Goal: Task Accomplishment & Management: Manage account settings

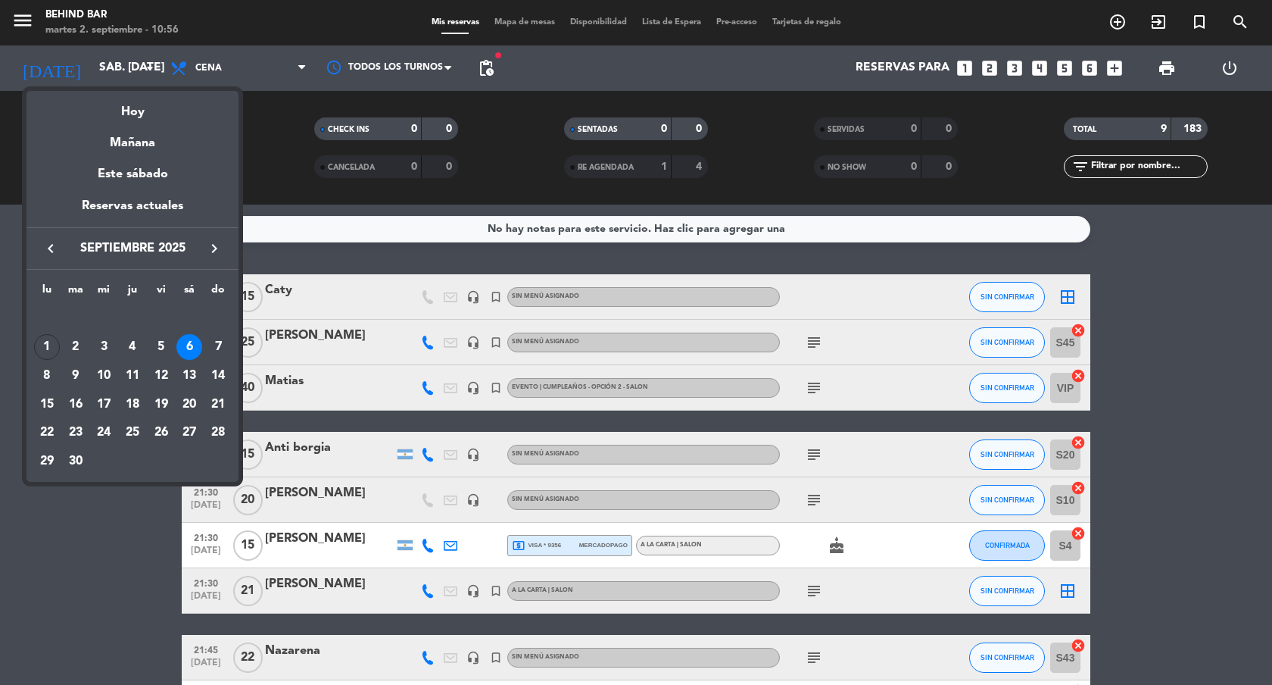
scroll to position [71, 0]
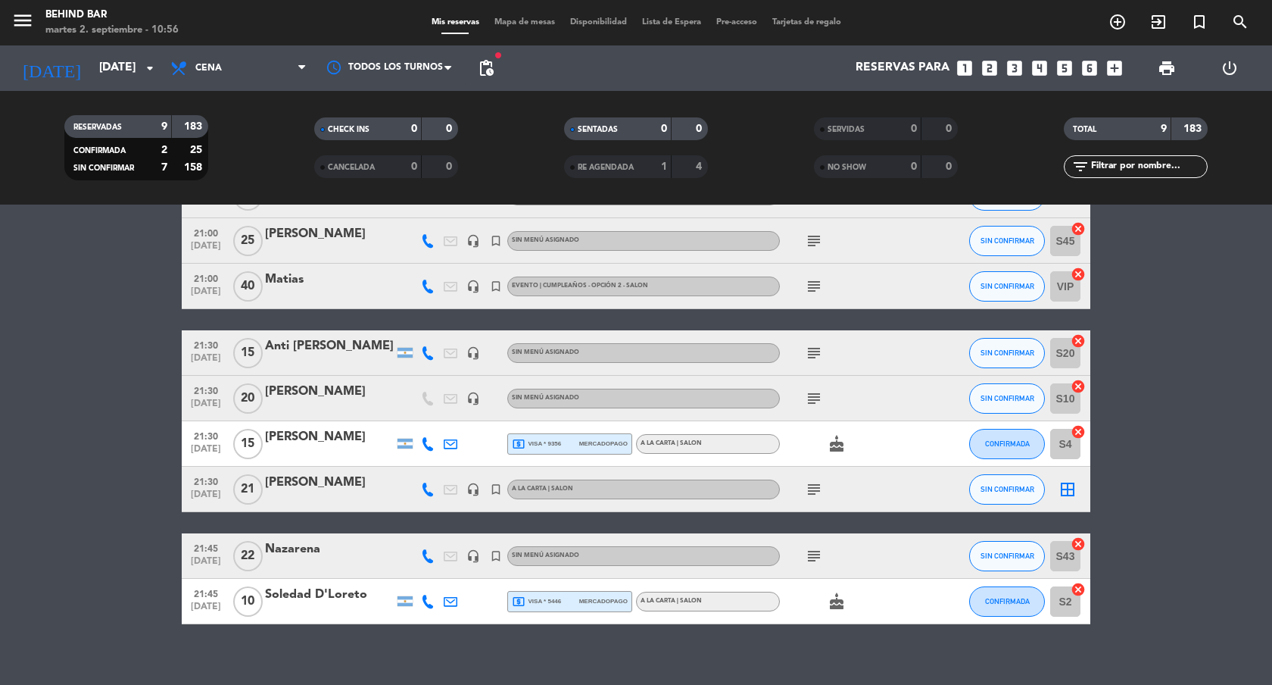
scroll to position [101, 0]
click at [815, 555] on icon "subject" at bounding box center [814, 557] width 18 height 18
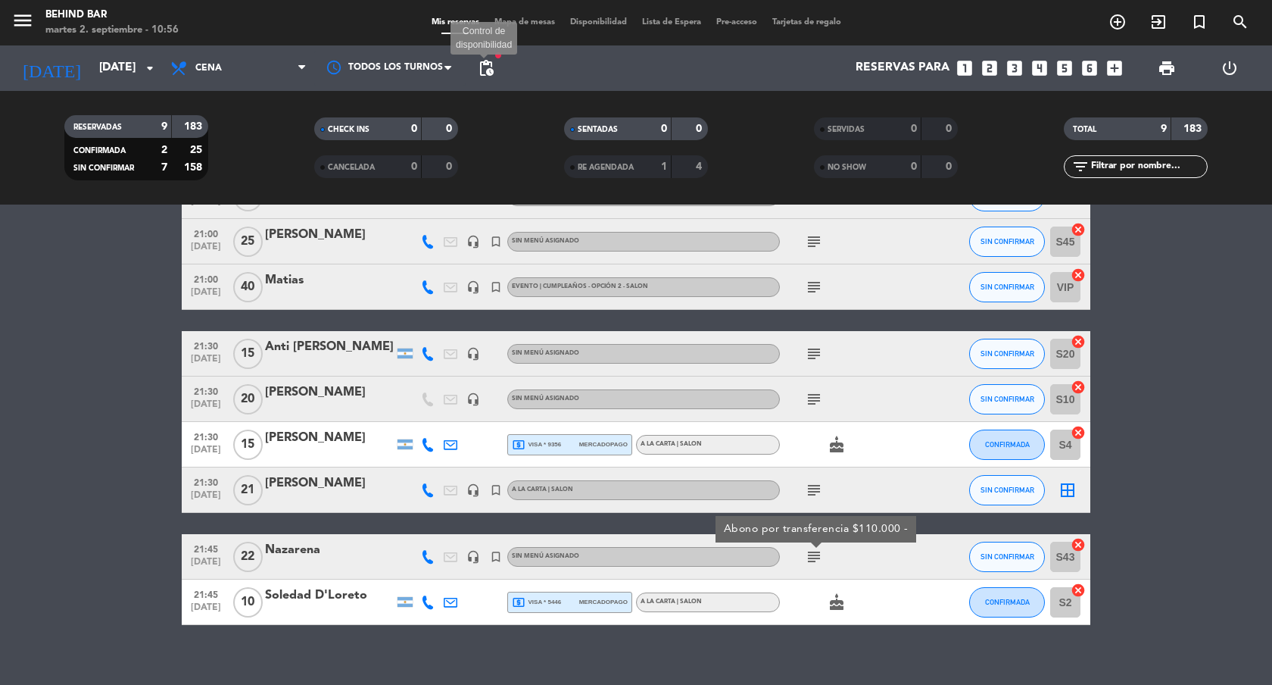
click at [489, 72] on span "pending_actions" at bounding box center [486, 68] width 18 height 18
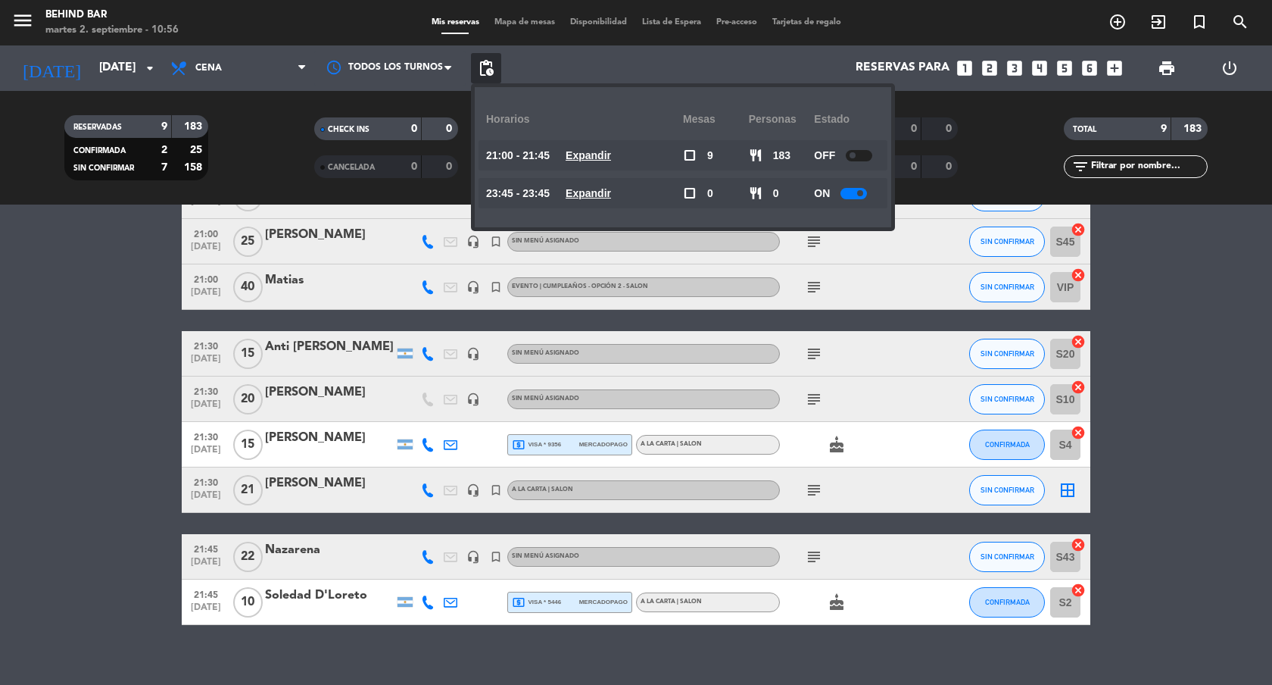
click at [489, 72] on span "pending_actions" at bounding box center [486, 68] width 18 height 18
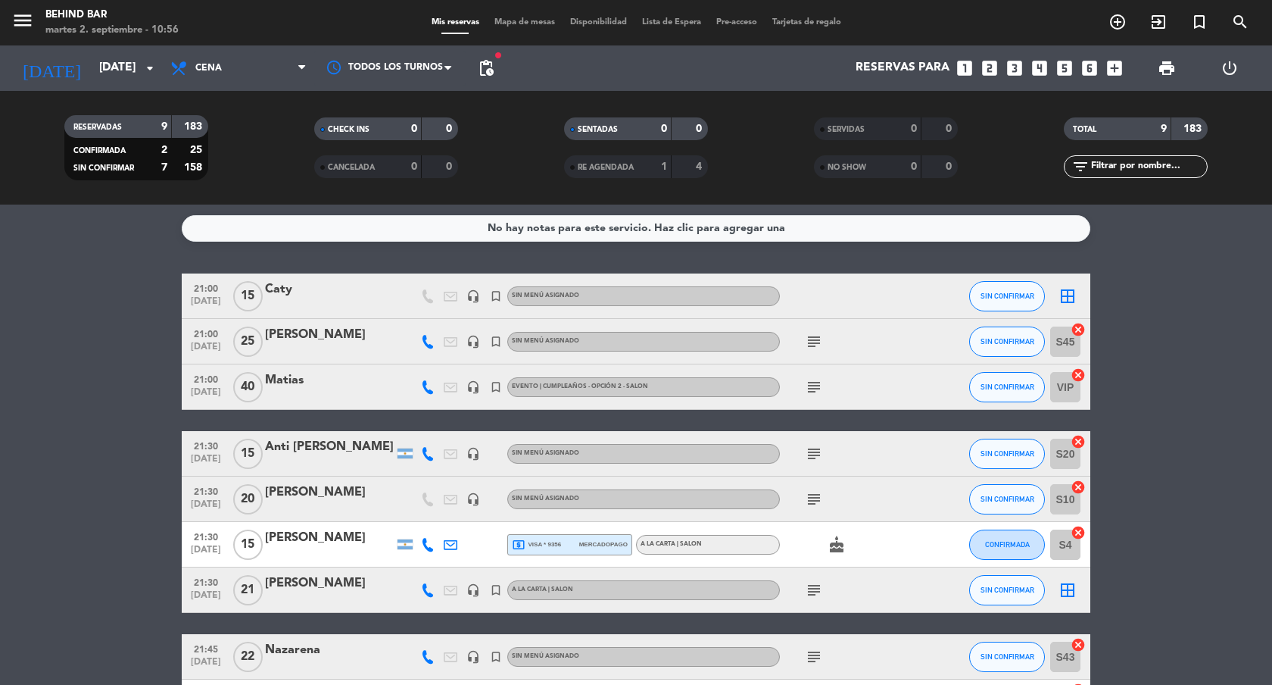
scroll to position [0, 0]
click at [817, 339] on icon "subject" at bounding box center [814, 342] width 18 height 18
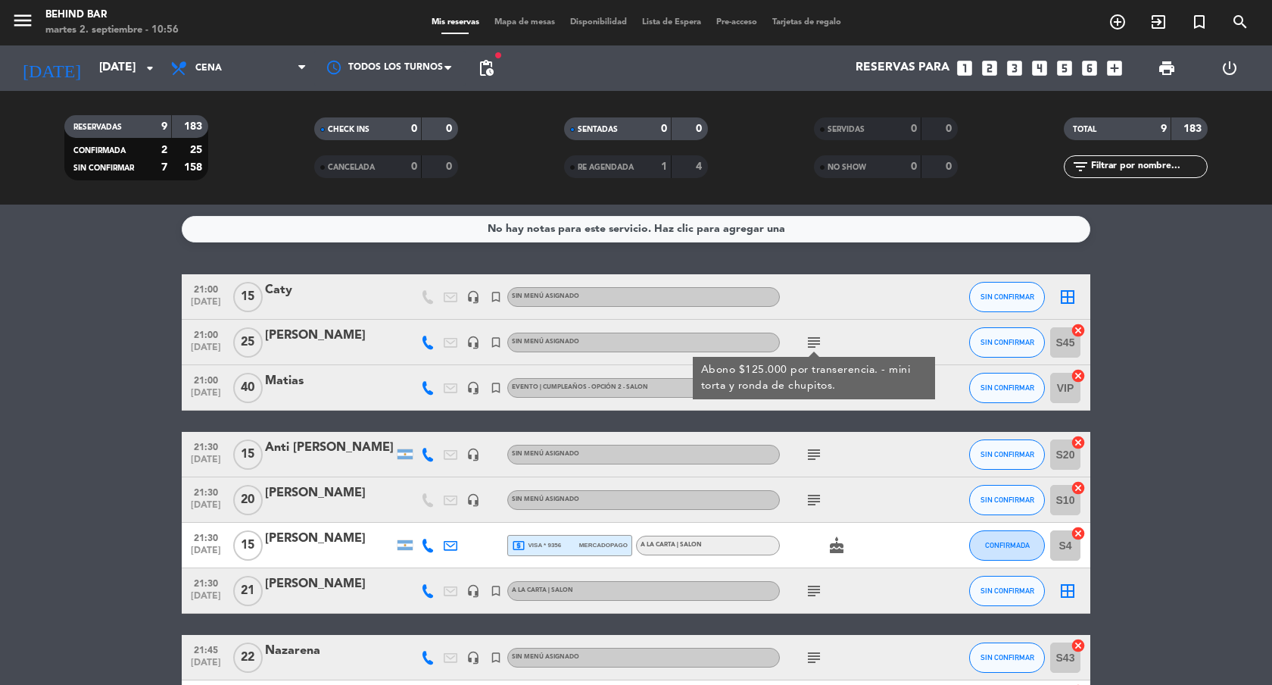
click at [819, 450] on icon "subject" at bounding box center [814, 454] width 18 height 18
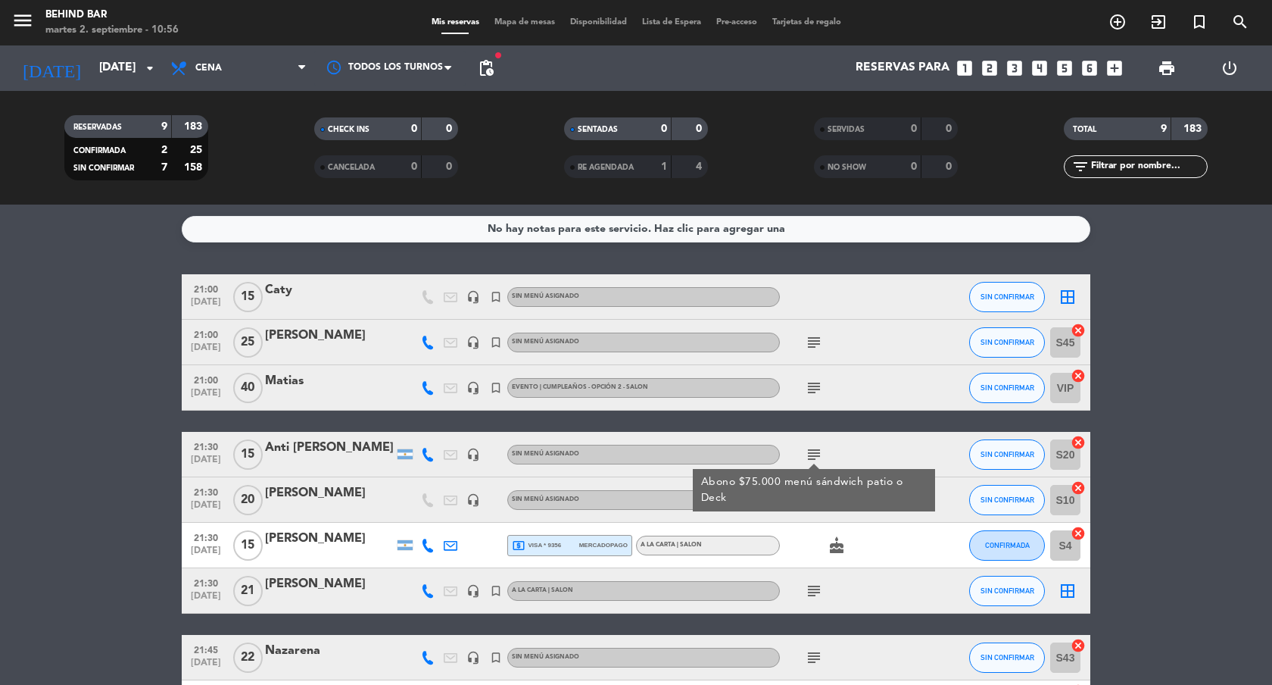
click at [320, 447] on div "Anti [PERSON_NAME]" at bounding box center [329, 448] width 129 height 20
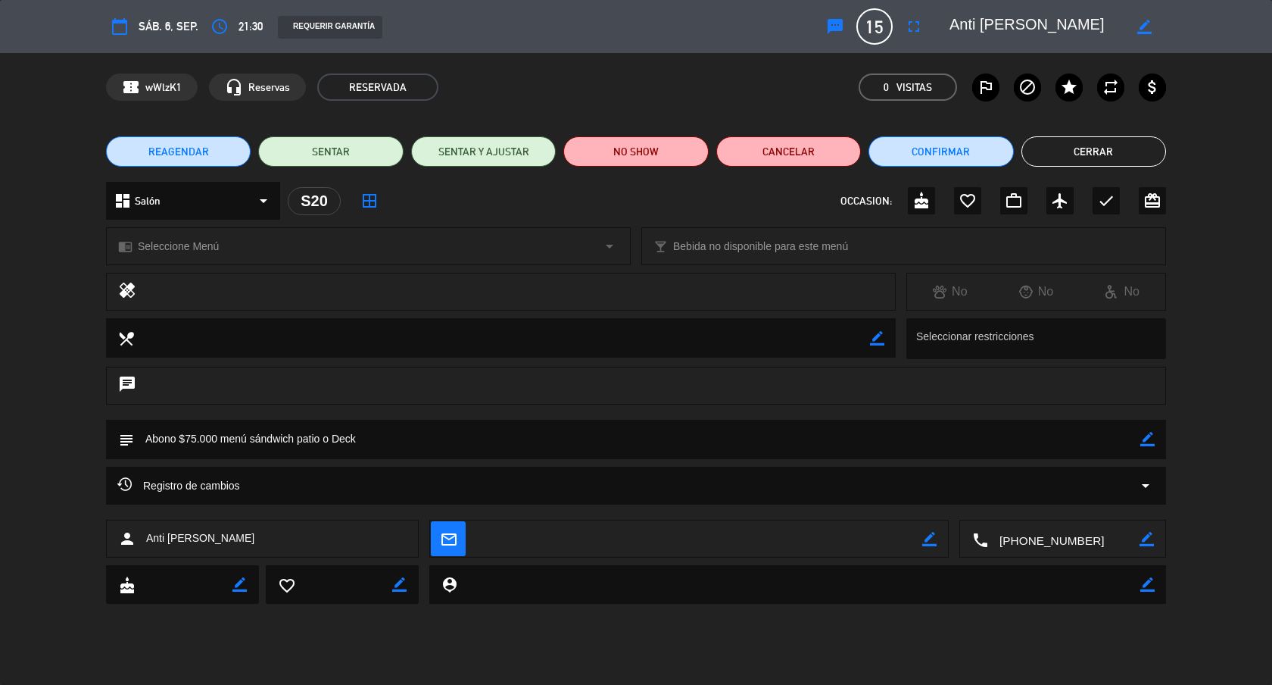
click at [1147, 30] on icon "border_color" at bounding box center [1144, 27] width 14 height 14
click at [979, 24] on textarea at bounding box center [1036, 26] width 173 height 27
click at [1146, 25] on icon at bounding box center [1144, 27] width 14 height 14
click at [1148, 31] on icon "border_color" at bounding box center [1144, 27] width 14 height 14
click at [1029, 21] on textarea at bounding box center [1036, 26] width 173 height 27
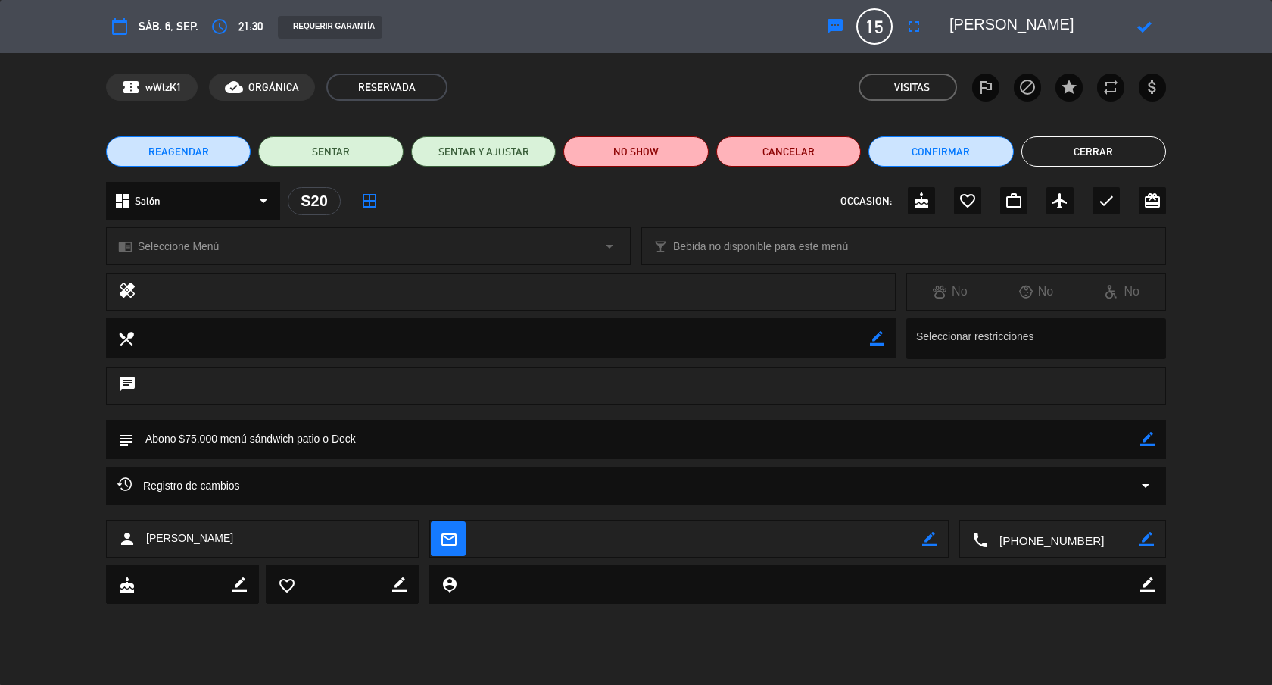
type textarea "[PERSON_NAME]"
click at [1141, 27] on icon at bounding box center [1144, 27] width 14 height 14
click at [313, 247] on div "chrome_reader_mode Seleccione Menú arrow_drop_down" at bounding box center [368, 246] width 523 height 36
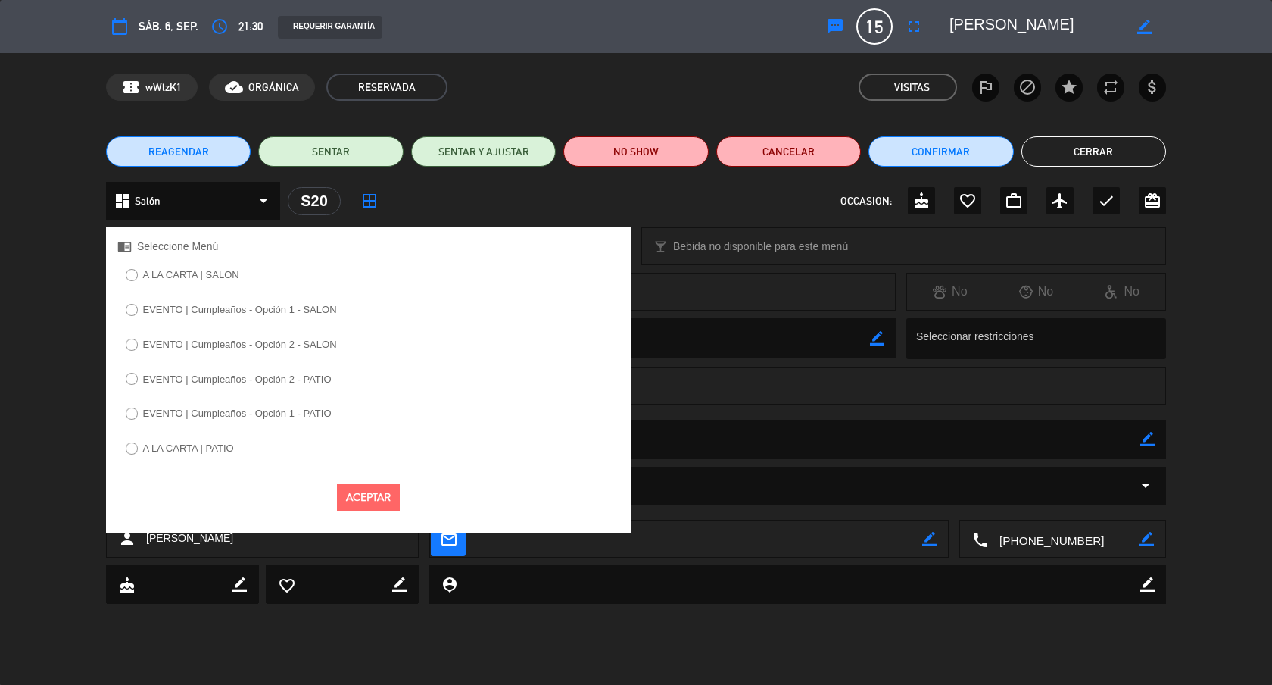
click at [282, 342] on label "EVENTO | Cumpleaños - Opción 2 - SALON" at bounding box center [240, 344] width 194 height 10
click at [292, 374] on label "EVENTO | Cumpleaños - Opción 2 - PATIO" at bounding box center [237, 379] width 189 height 10
click at [358, 494] on button "Aceptar" at bounding box center [368, 497] width 63 height 27
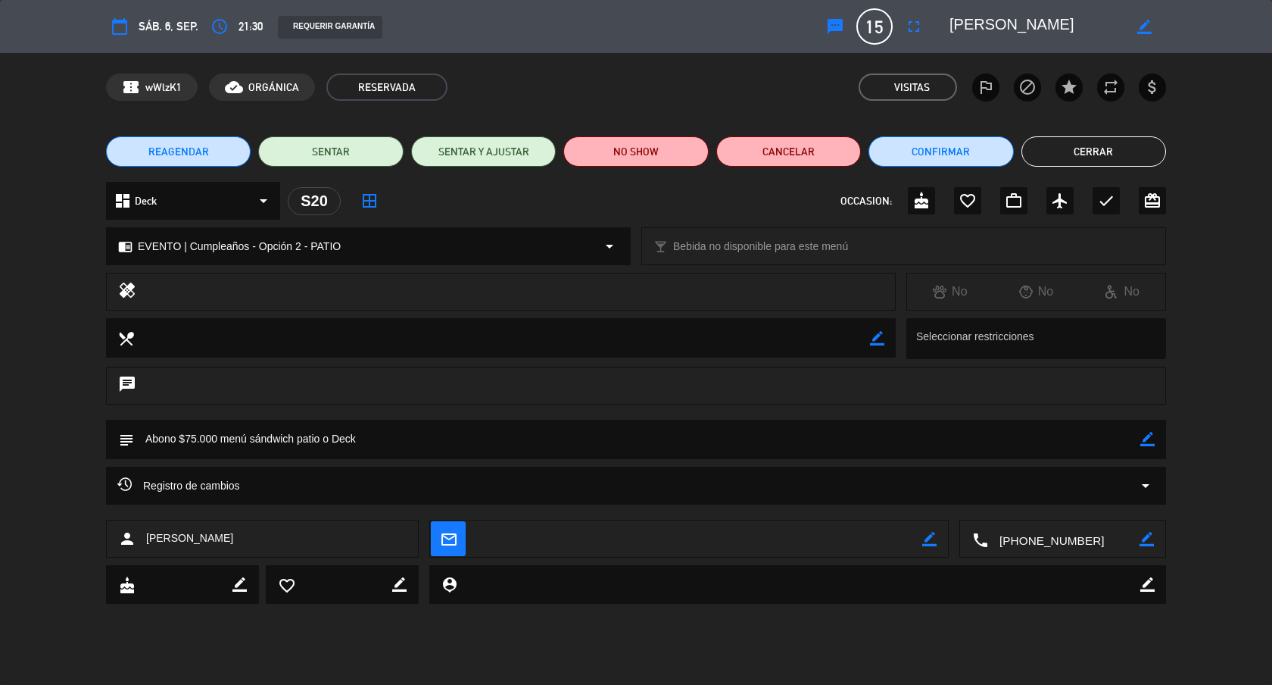
click at [1149, 437] on icon "border_color" at bounding box center [1148, 439] width 14 height 14
type textarea "Abono $75.000 menú sándwich patio."
click at [1145, 443] on icon at bounding box center [1148, 439] width 14 height 14
click at [1062, 150] on button "Cerrar" at bounding box center [1094, 151] width 145 height 30
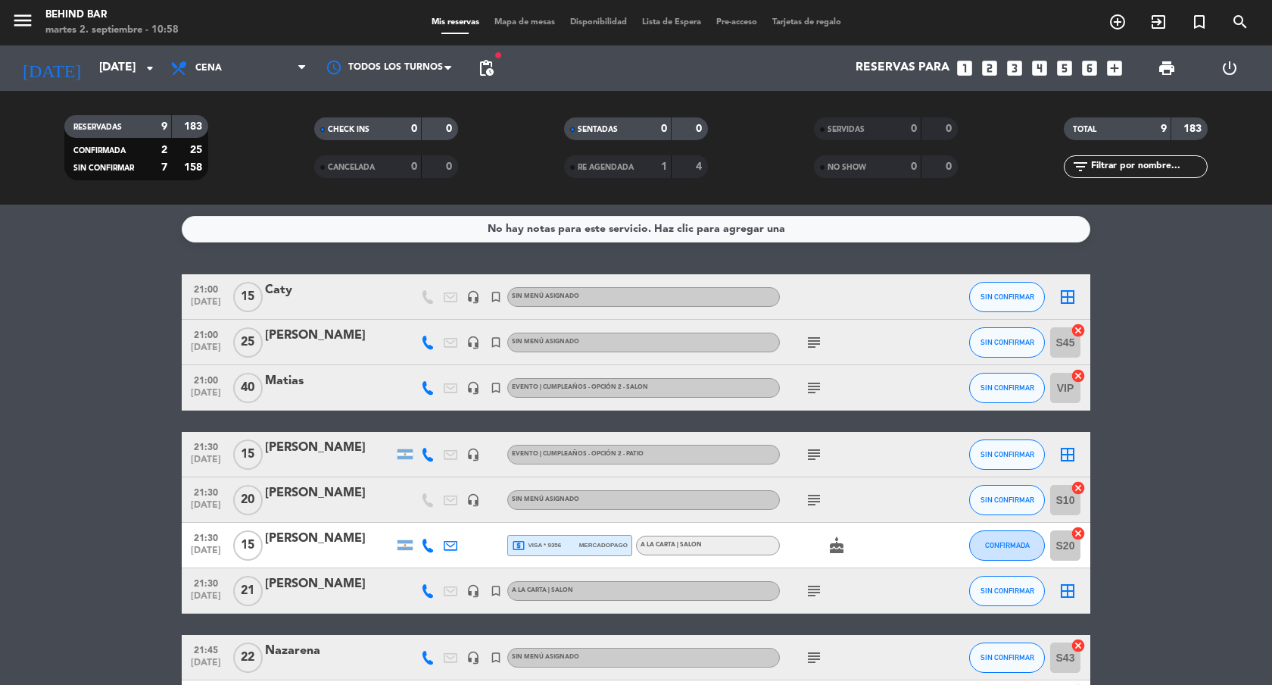
click at [652, 342] on div "Sin menú asignado" at bounding box center [643, 342] width 273 height 20
click at [813, 343] on icon "subject" at bounding box center [814, 342] width 18 height 18
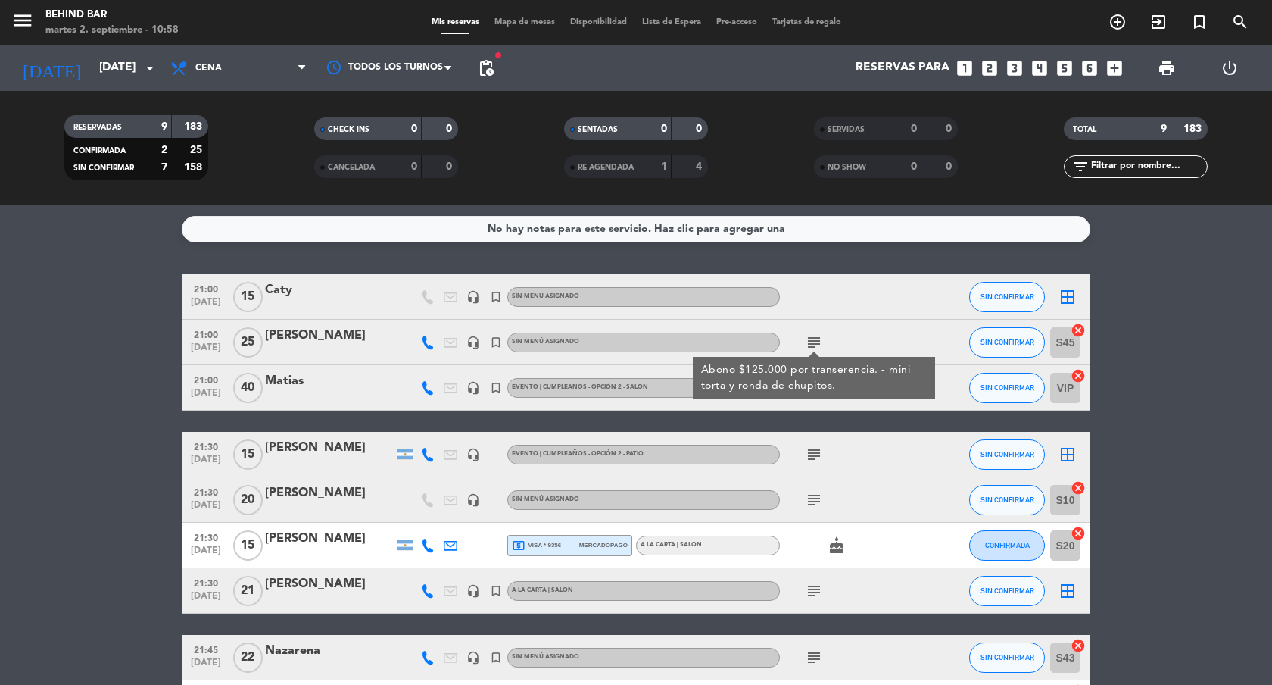
click at [813, 343] on icon "subject" at bounding box center [814, 342] width 18 height 18
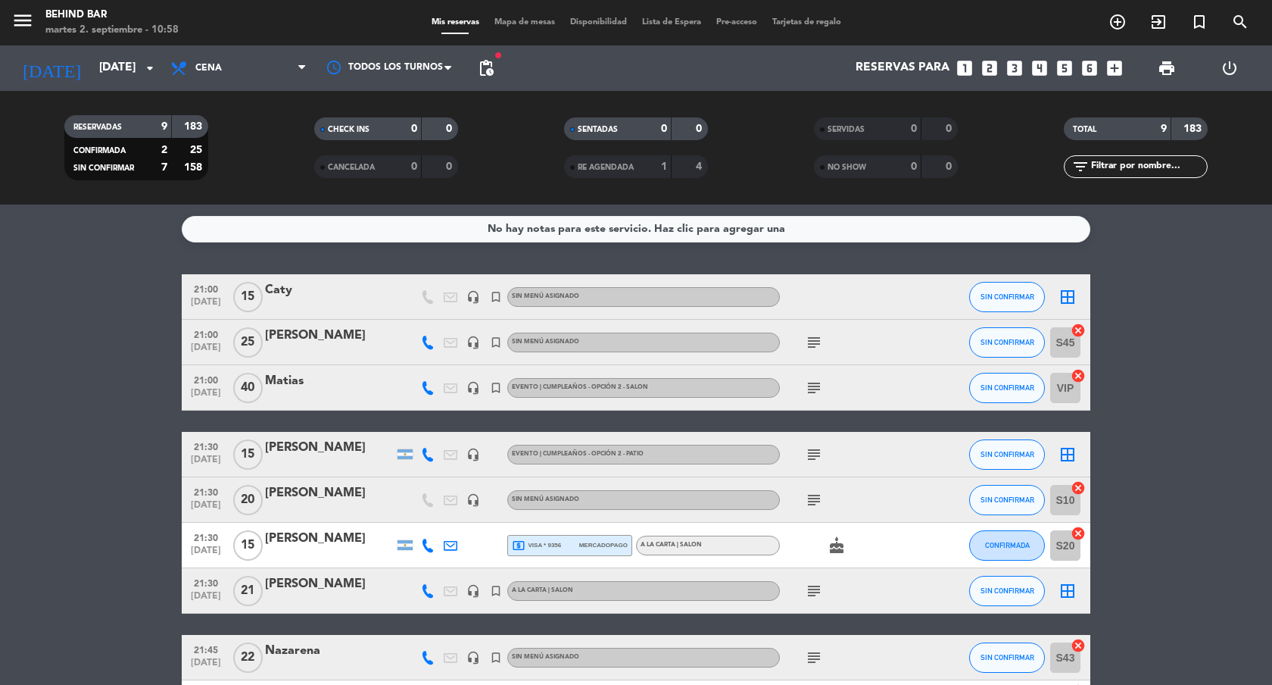
click at [351, 340] on div "[PERSON_NAME]" at bounding box center [329, 336] width 129 height 20
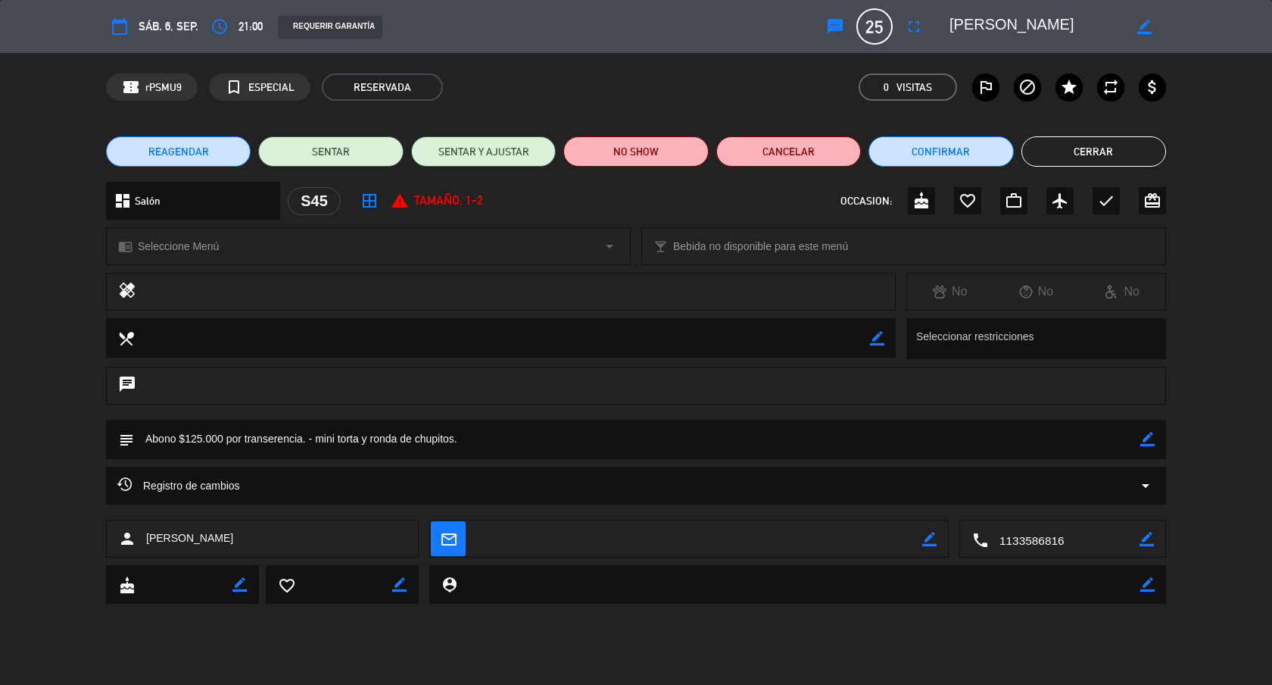
click at [201, 245] on span "Seleccione Menú" at bounding box center [178, 246] width 81 height 17
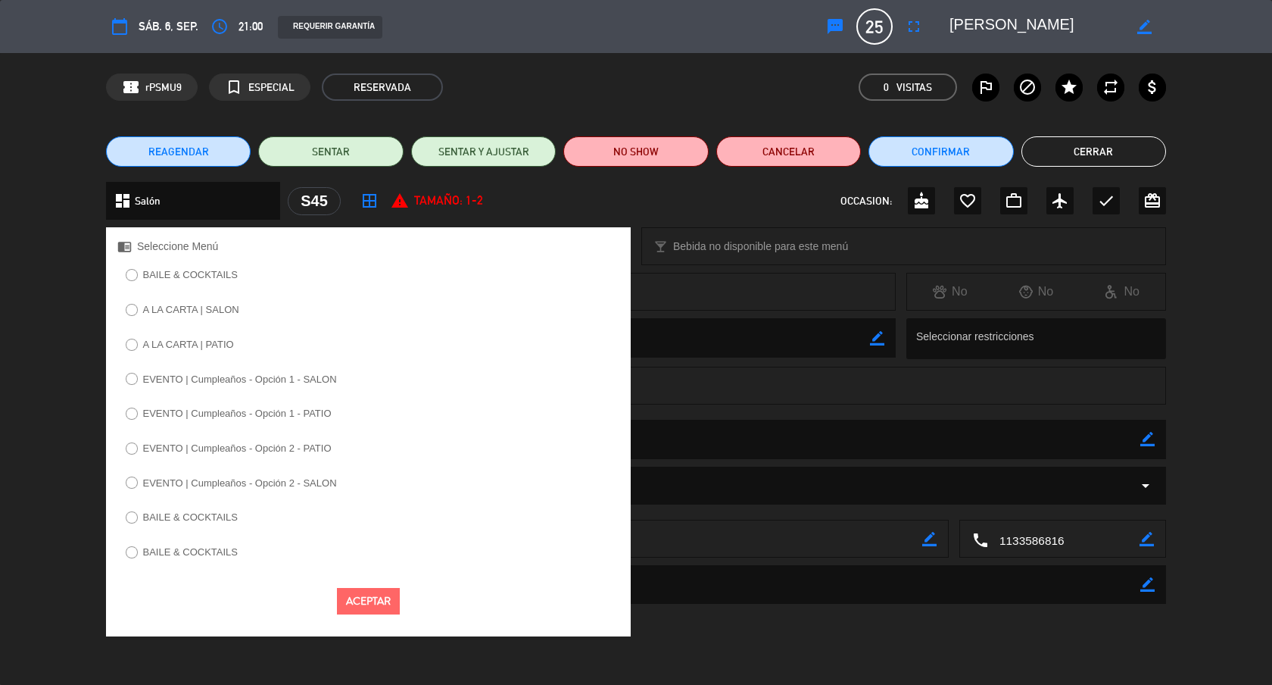
click at [199, 320] on label "A LA CARTA | SALON" at bounding box center [181, 312] width 129 height 24
click at [384, 598] on button "Aceptar" at bounding box center [368, 601] width 63 height 27
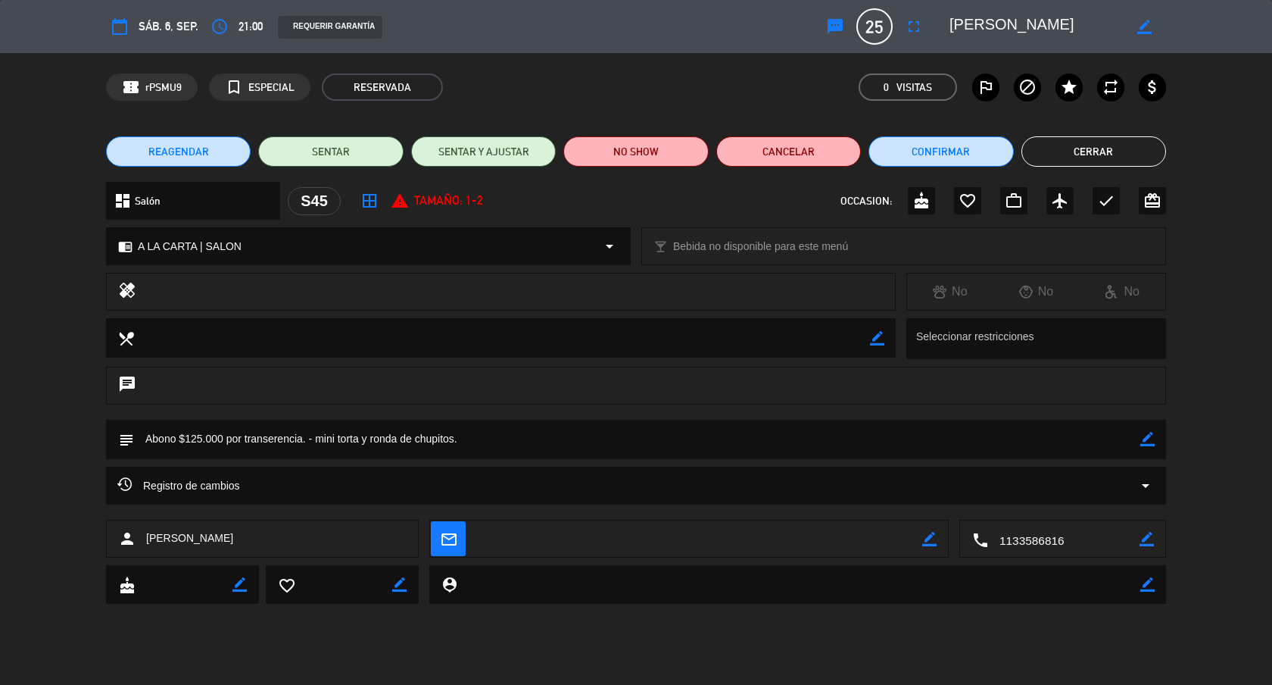
click at [1086, 161] on button "Cerrar" at bounding box center [1094, 151] width 145 height 30
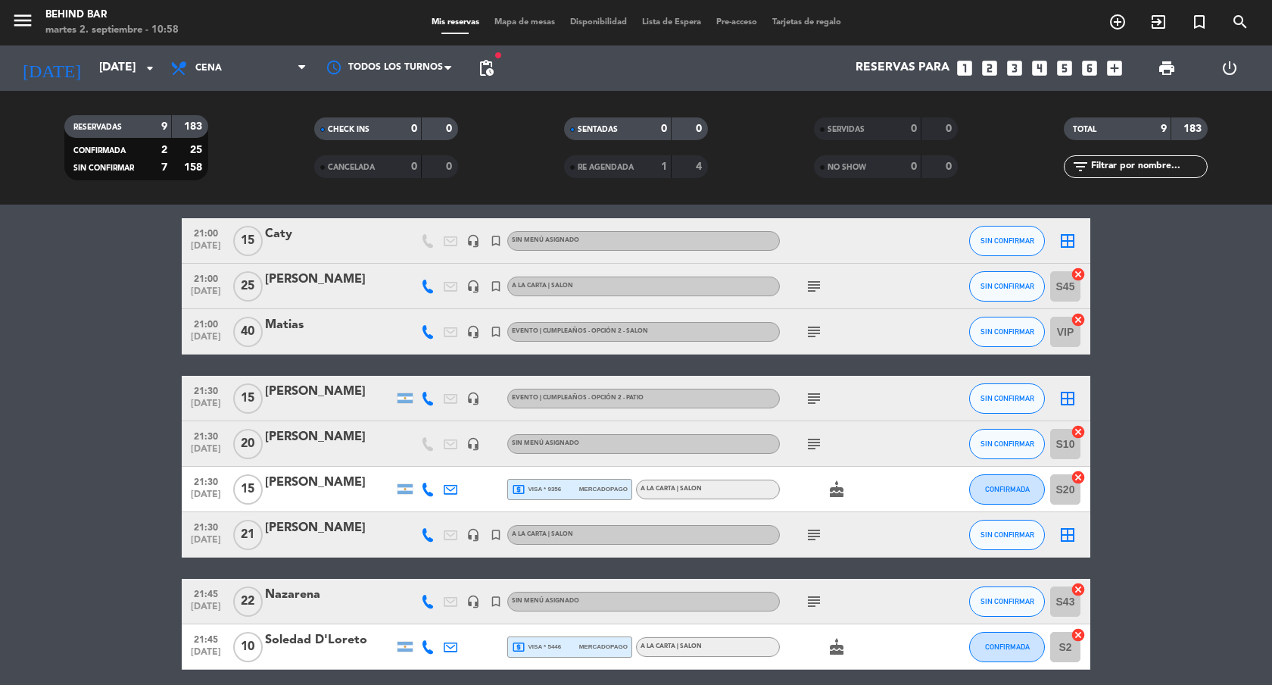
scroll to position [117, 0]
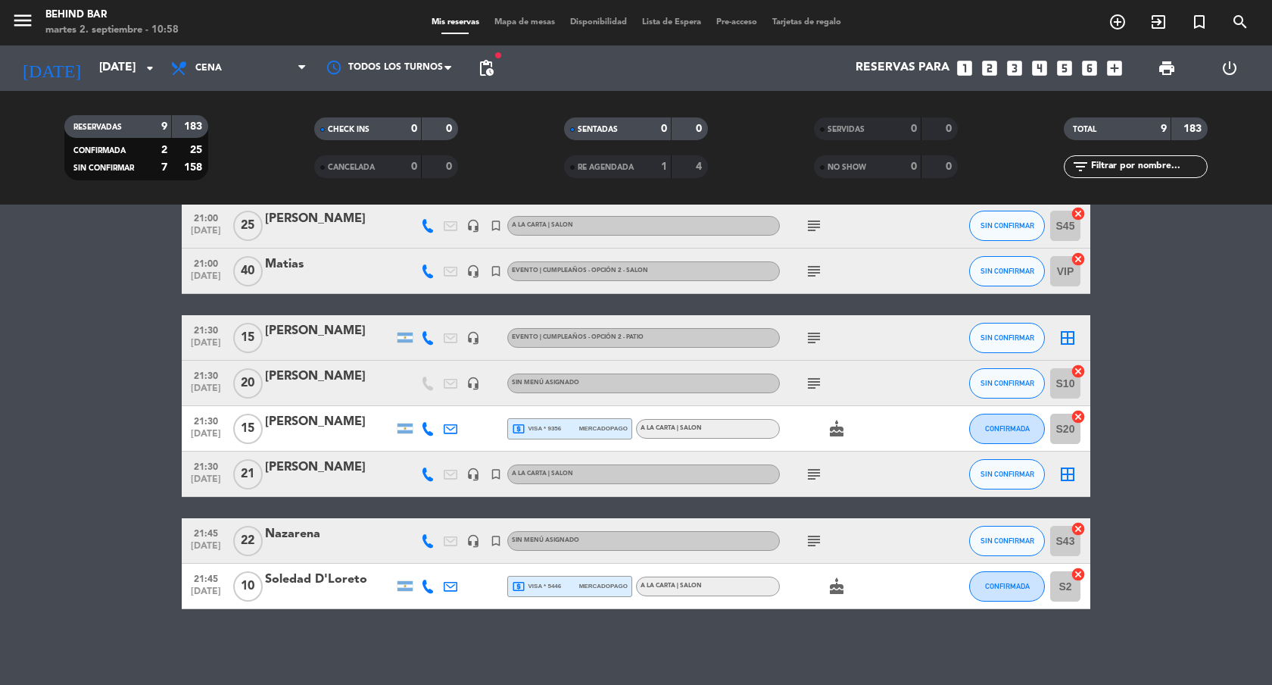
click at [813, 479] on icon "subject" at bounding box center [814, 474] width 18 height 18
click at [813, 542] on icon "subject" at bounding box center [814, 541] width 18 height 18
click at [387, 539] on div "Nazarena" at bounding box center [329, 534] width 129 height 20
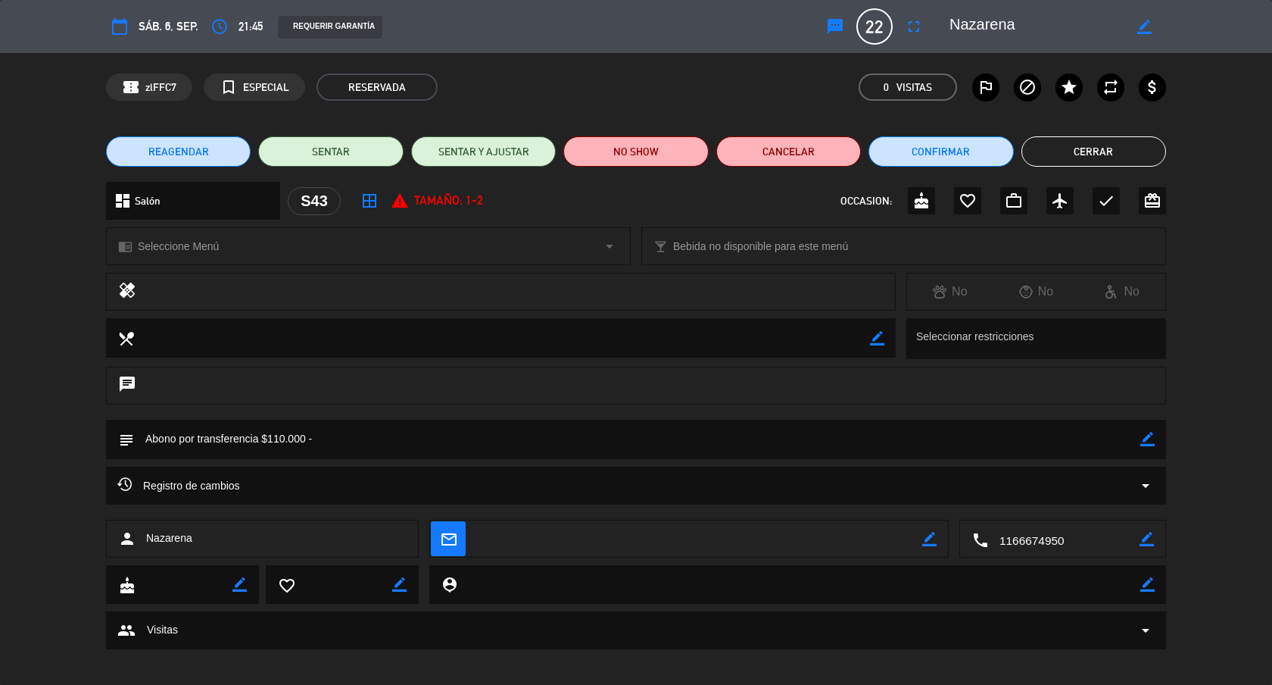
click at [307, 252] on div "chrome_reader_mode Seleccione Menú arrow_drop_down" at bounding box center [368, 246] width 523 height 36
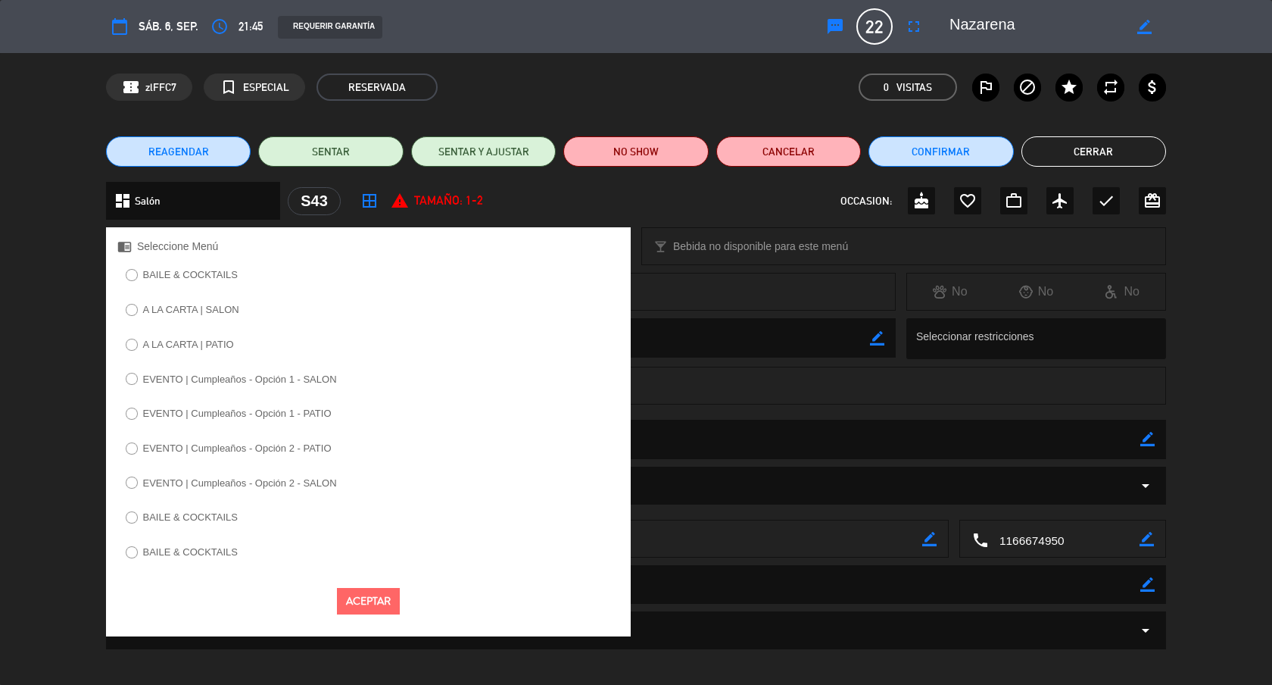
click at [202, 305] on label "A LA CARTA | SALON" at bounding box center [191, 309] width 96 height 10
click at [380, 599] on button "Aceptar" at bounding box center [368, 601] width 63 height 27
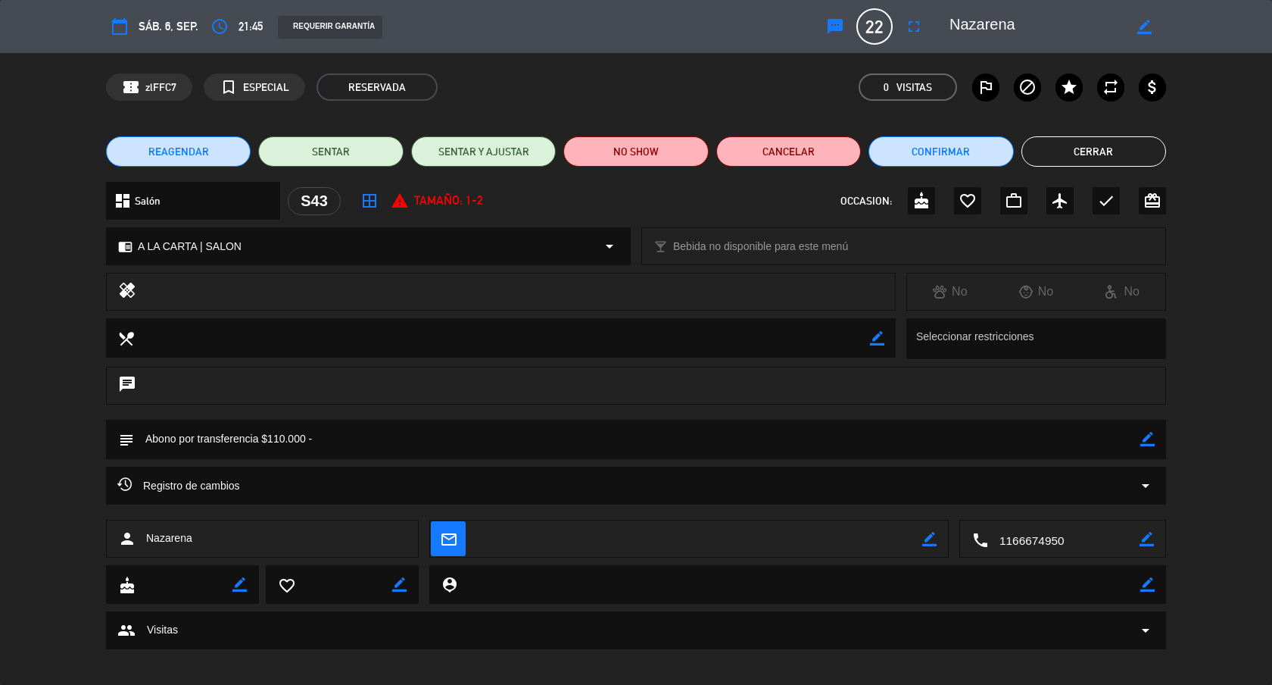
click at [1132, 159] on button "Cerrar" at bounding box center [1094, 151] width 145 height 30
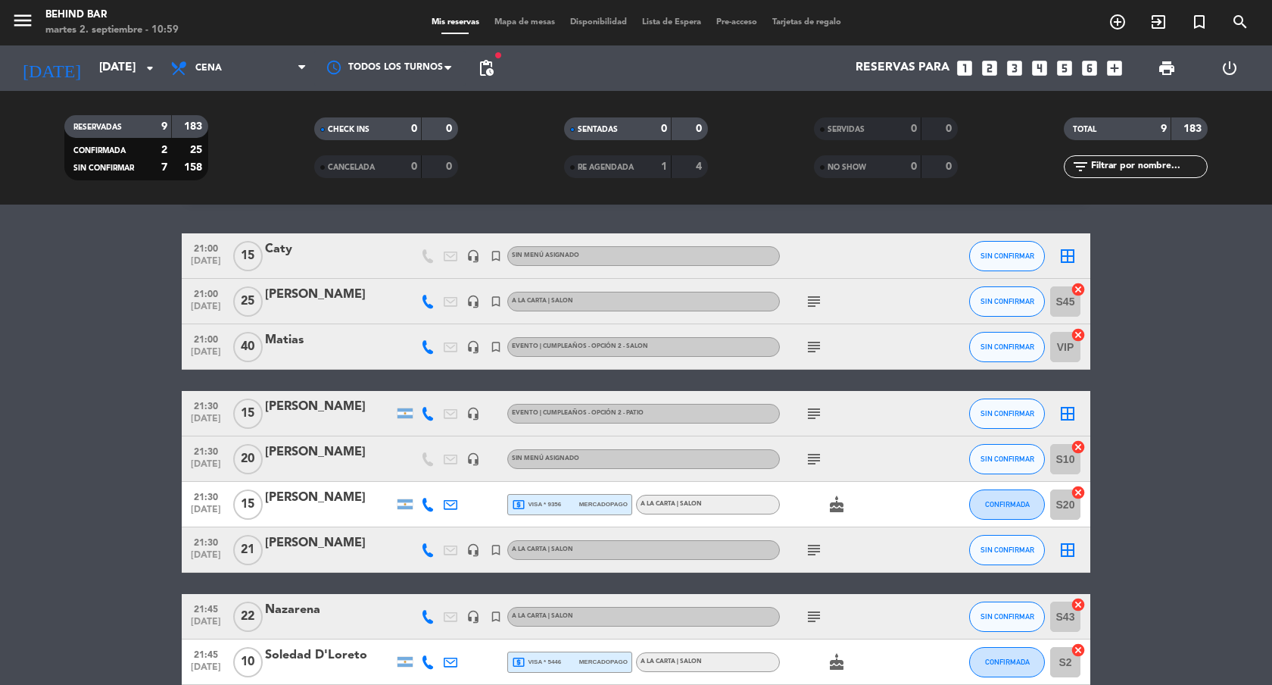
scroll to position [0, 0]
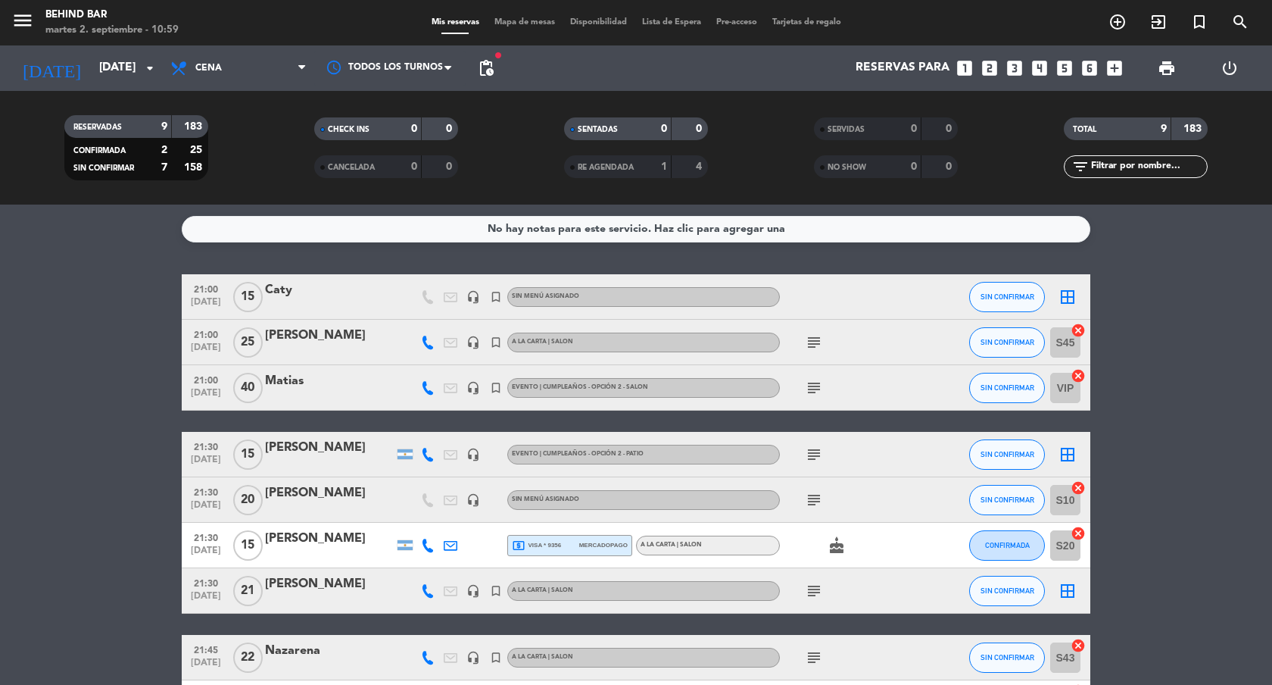
click at [819, 388] on icon "subject" at bounding box center [814, 388] width 18 height 18
click at [314, 395] on div at bounding box center [329, 398] width 129 height 12
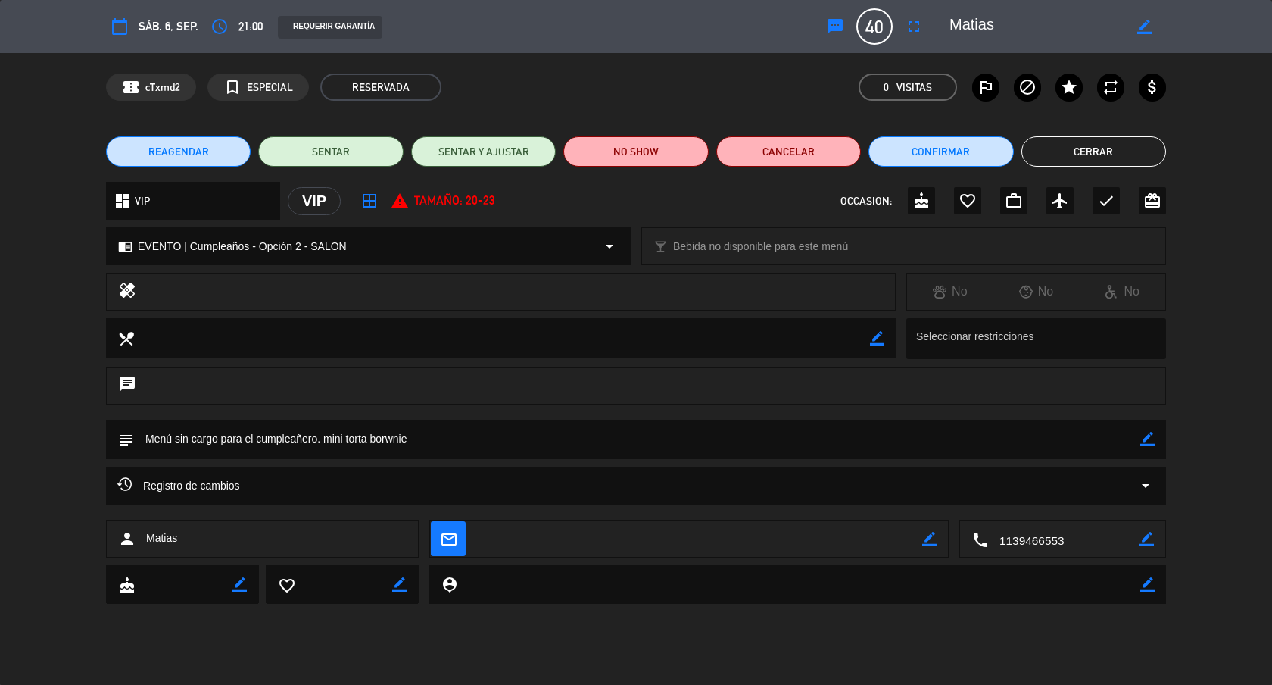
click at [1149, 438] on icon "border_color" at bounding box center [1148, 439] width 14 height 14
type textarea "Menú sin cargo para el cumpleañero. mini torta borwnie abono $409.500"
click at [1149, 438] on icon at bounding box center [1148, 439] width 14 height 14
click at [1097, 156] on button "Cerrar" at bounding box center [1094, 151] width 145 height 30
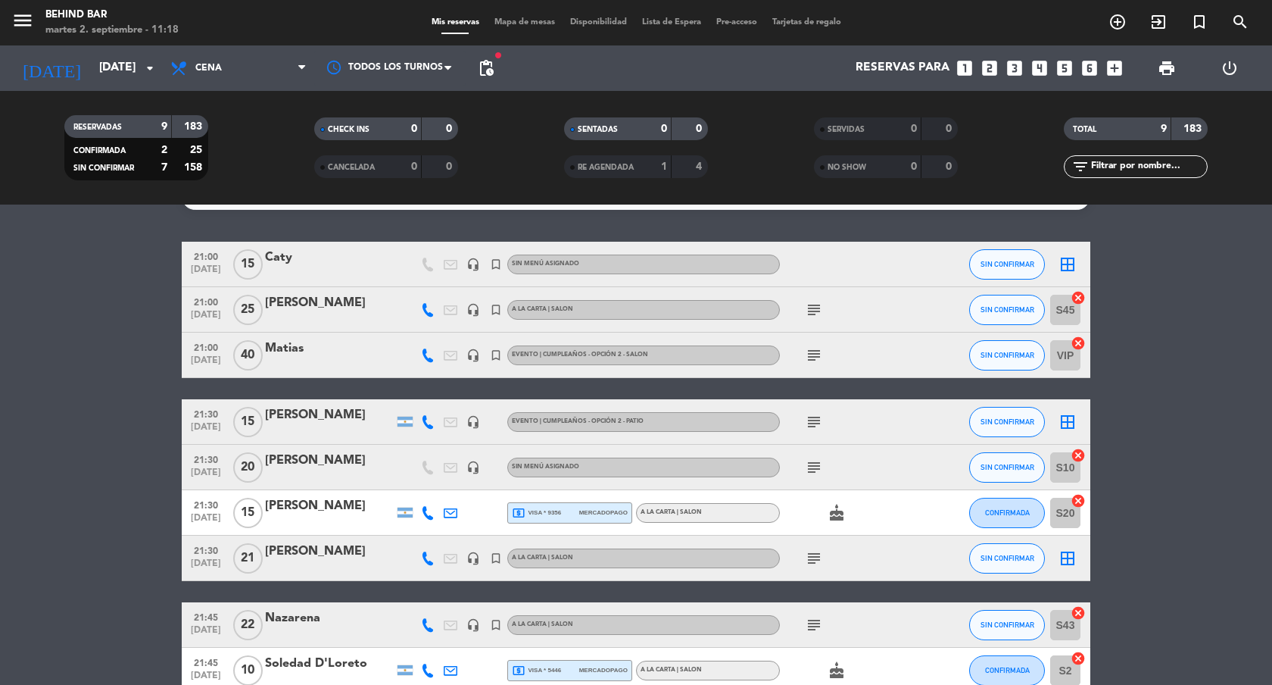
scroll to position [38, 0]
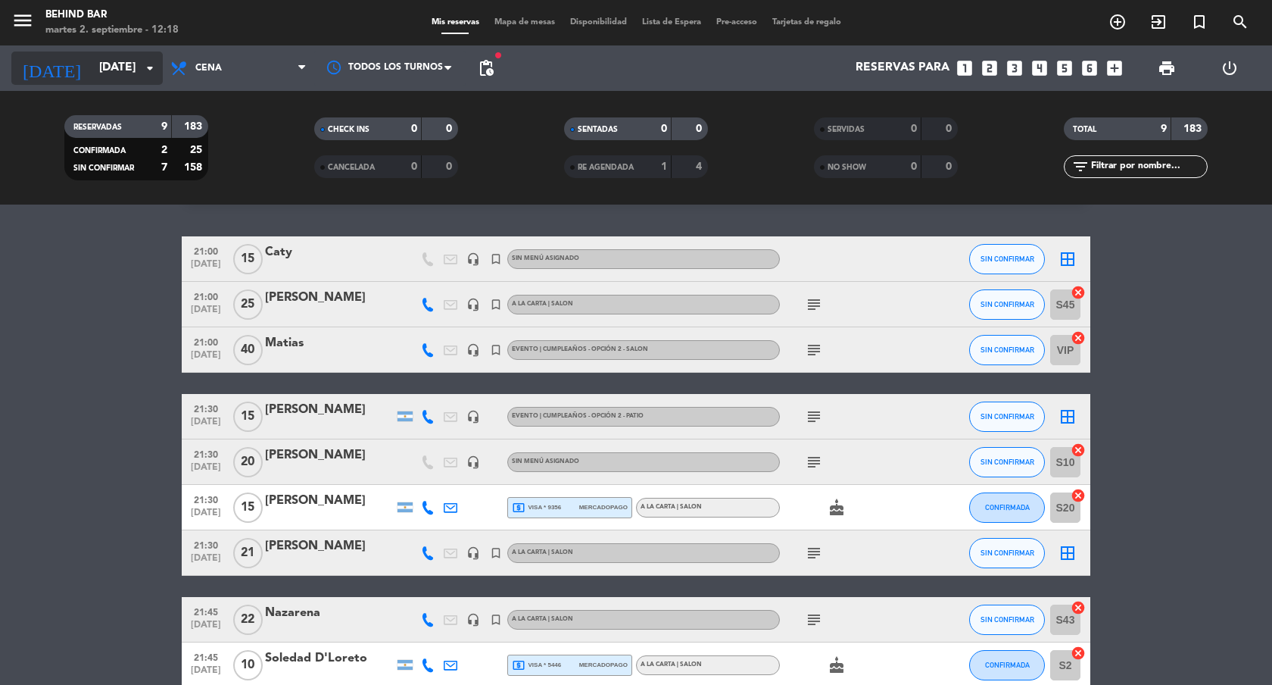
click at [135, 73] on input "[DATE]" at bounding box center [168, 68] width 153 height 29
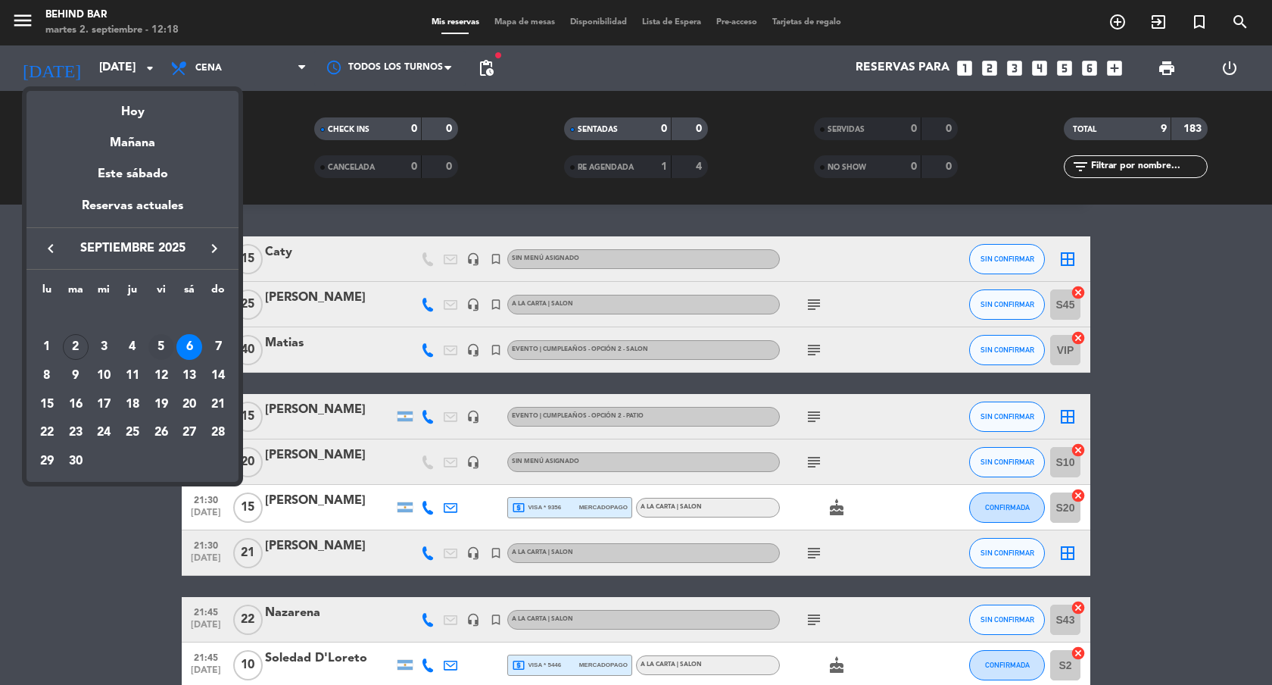
click at [161, 342] on div "5" at bounding box center [161, 347] width 26 height 26
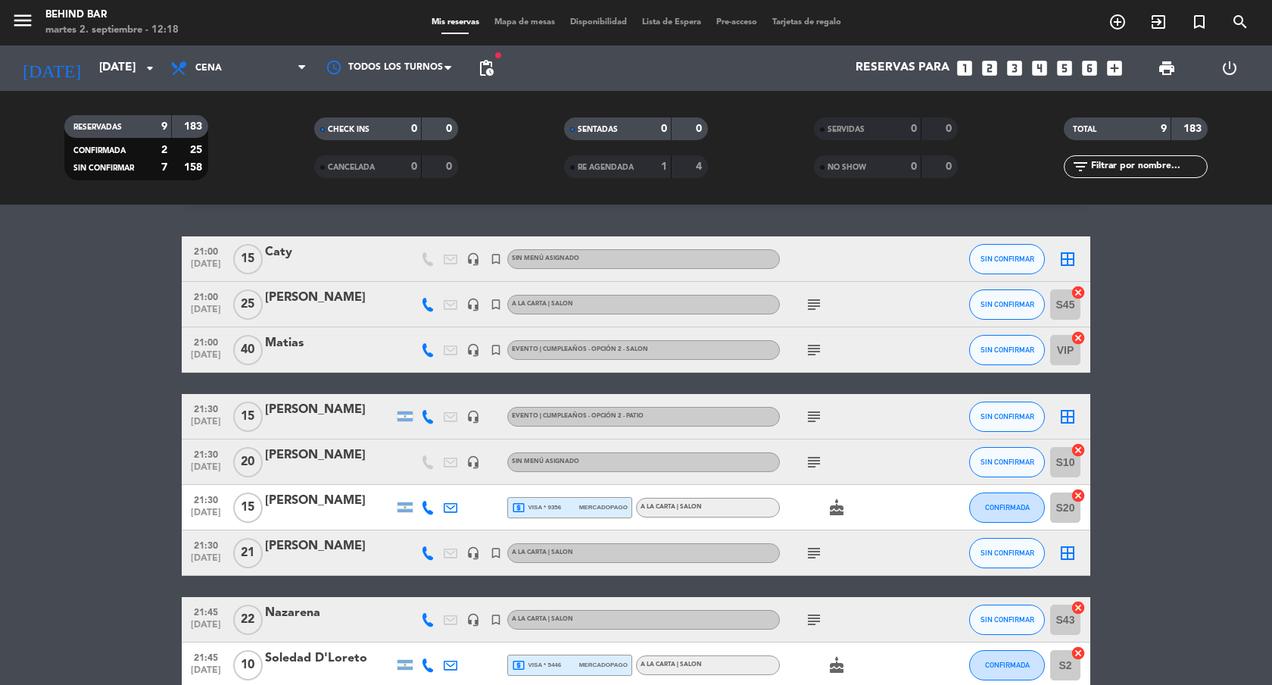
type input "[DATE]"
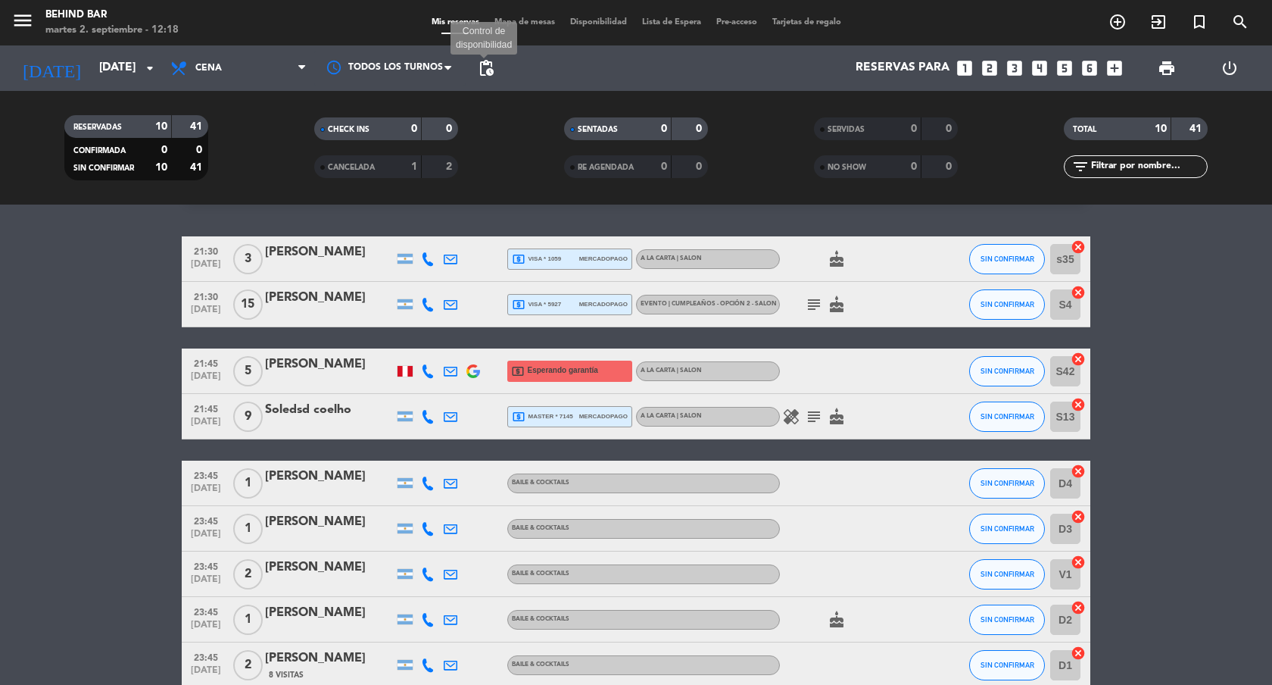
click at [485, 72] on span "pending_actions" at bounding box center [486, 68] width 18 height 18
